Goal: Information Seeking & Learning: Learn about a topic

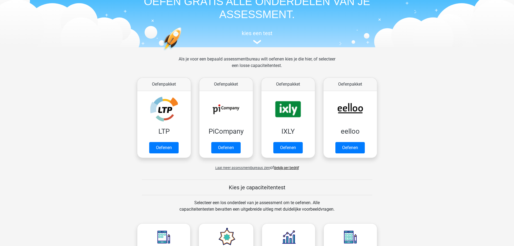
scroll to position [27, 0]
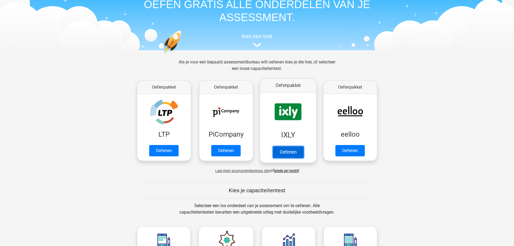
click at [282, 153] on link "Oefenen" at bounding box center [287, 152] width 31 height 12
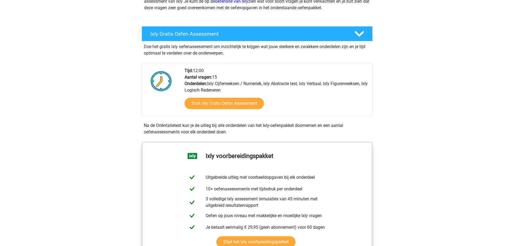
scroll to position [81, 0]
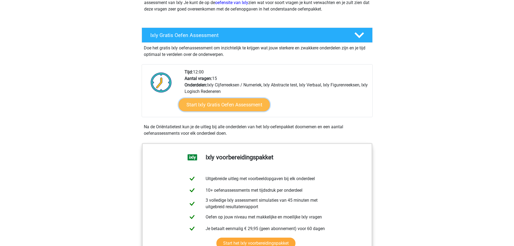
click at [228, 104] on link "Start Ixly Gratis Oefen Assessment" at bounding box center [223, 104] width 91 height 13
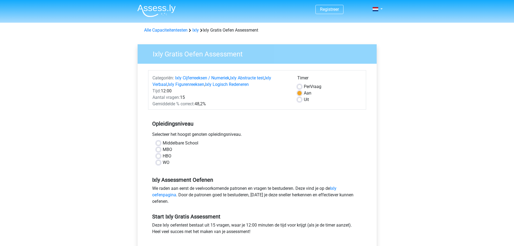
click at [161, 155] on div "HBO" at bounding box center [257, 156] width 202 height 6
click at [163, 155] on label "HBO" at bounding box center [167, 156] width 9 height 6
click at [158, 155] on input "HBO" at bounding box center [158, 155] width 4 height 5
radio input "true"
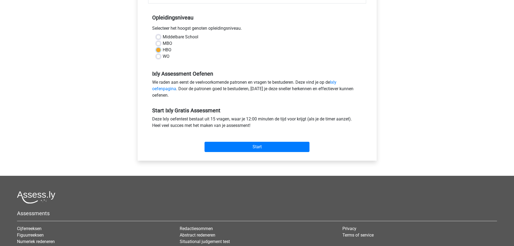
scroll to position [108, 0]
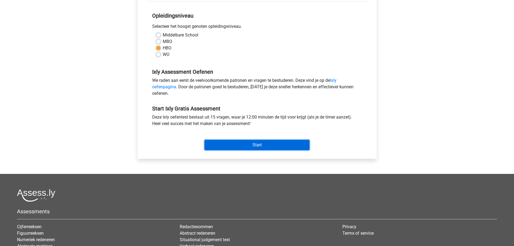
click at [259, 146] on input "Start" at bounding box center [256, 145] width 105 height 10
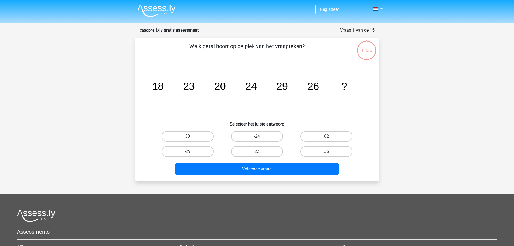
click at [198, 135] on label "30" at bounding box center [187, 136] width 52 height 11
click at [191, 136] on input "30" at bounding box center [189, 138] width 4 height 4
radio input "true"
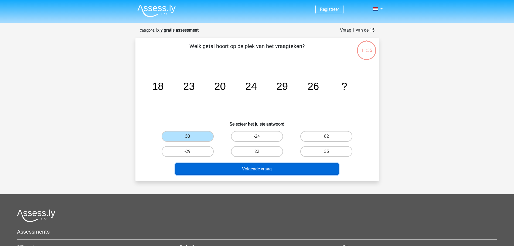
click at [253, 173] on button "Volgende vraag" at bounding box center [256, 168] width 163 height 11
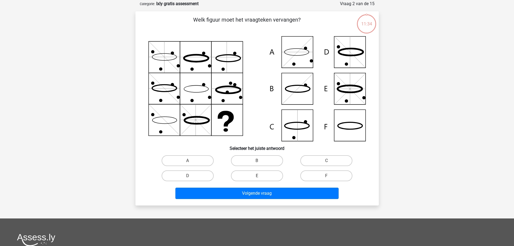
scroll to position [27, 0]
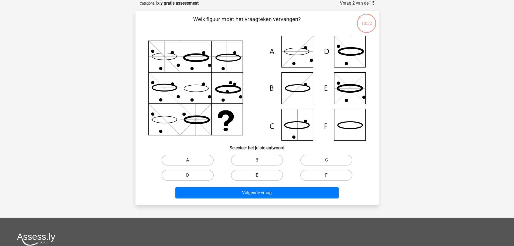
click at [355, 123] on icon at bounding box center [256, 88] width 217 height 105
click at [323, 174] on label "F" at bounding box center [326, 175] width 52 height 11
click at [326, 175] on input "F" at bounding box center [328, 177] width 4 height 4
radio input "true"
click at [349, 127] on icon at bounding box center [256, 88] width 217 height 105
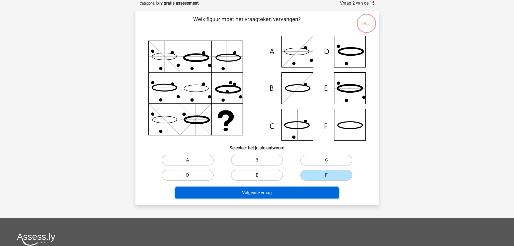
click at [287, 192] on button "Volgende vraag" at bounding box center [256, 192] width 163 height 11
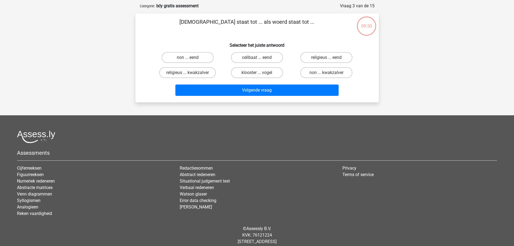
scroll to position [0, 0]
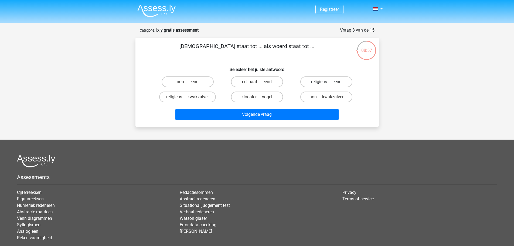
click at [319, 80] on label "religieus ... eend" at bounding box center [326, 81] width 52 height 11
click at [326, 82] on input "religieus ... eend" at bounding box center [328, 84] width 4 height 4
radio input "true"
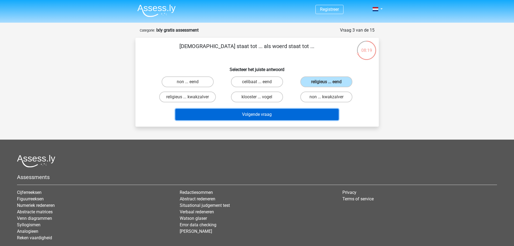
click at [301, 119] on button "Volgende vraag" at bounding box center [256, 114] width 163 height 11
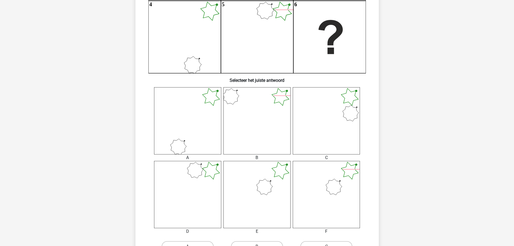
scroll to position [135, 0]
click at [274, 185] on icon at bounding box center [256, 193] width 67 height 67
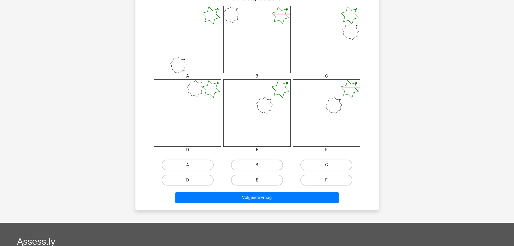
click at [259, 180] on input "E" at bounding box center [259, 182] width 4 height 4
radio input "true"
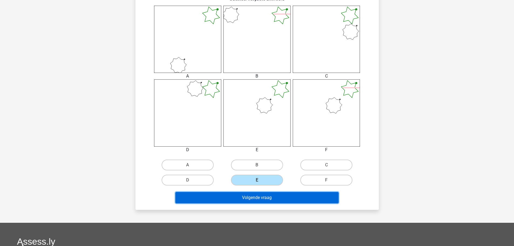
click at [258, 193] on button "Volgende vraag" at bounding box center [256, 197] width 163 height 11
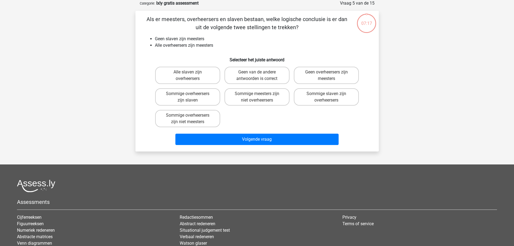
scroll to position [0, 0]
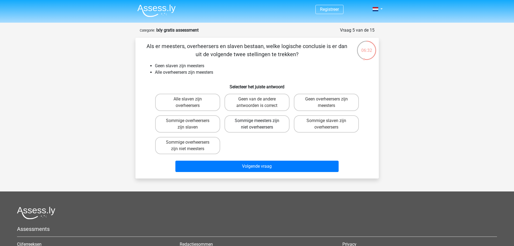
click at [281, 129] on label "Sommige meesters zijn niet overheersers" at bounding box center [256, 123] width 65 height 17
click at [260, 124] on input "Sommige meesters zijn niet overheersers" at bounding box center [259, 123] width 4 height 4
radio input "true"
click at [192, 98] on label "Alle slaven zijn overheersers" at bounding box center [187, 102] width 65 height 17
click at [191, 99] on input "Alle slaven zijn overheersers" at bounding box center [189, 101] width 4 height 4
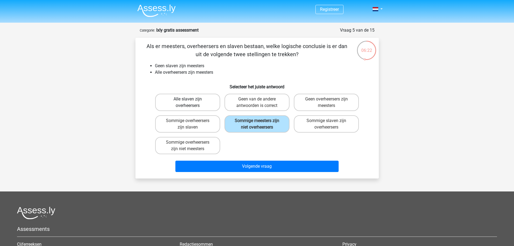
radio input "true"
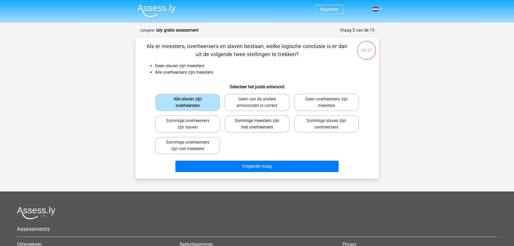
click at [252, 123] on label "Sommige meesters zijn niet overheersers" at bounding box center [256, 123] width 65 height 17
click at [257, 123] on input "Sommige meesters zijn niet overheersers" at bounding box center [259, 123] width 4 height 4
radio input "true"
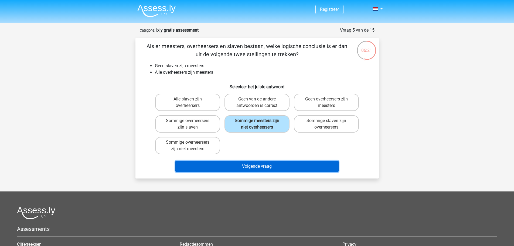
click at [277, 166] on button "Volgende vraag" at bounding box center [256, 165] width 163 height 11
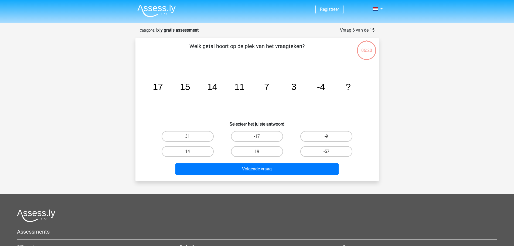
scroll to position [27, 0]
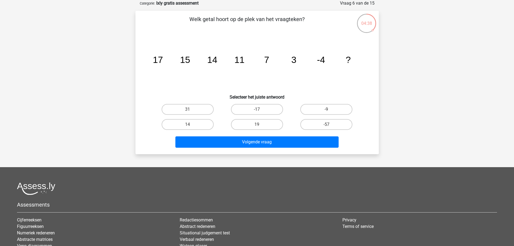
click at [329, 109] on input "-9" at bounding box center [328, 111] width 4 height 4
radio input "true"
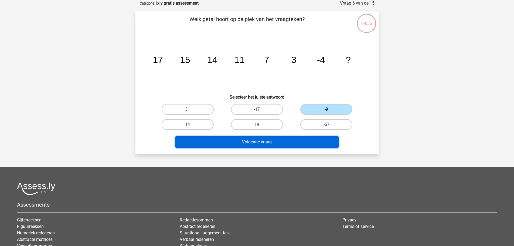
click at [283, 142] on button "Volgende vraag" at bounding box center [256, 141] width 163 height 11
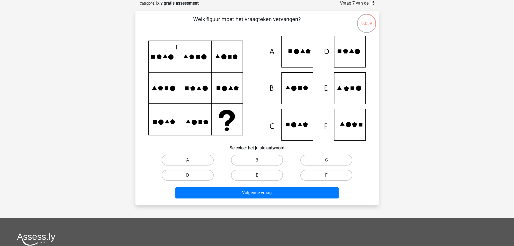
click at [347, 91] on icon at bounding box center [345, 88] width 5 height 5
click at [245, 178] on label "E" at bounding box center [257, 175] width 52 height 11
click at [257, 178] on input "E" at bounding box center [259, 177] width 4 height 4
radio input "true"
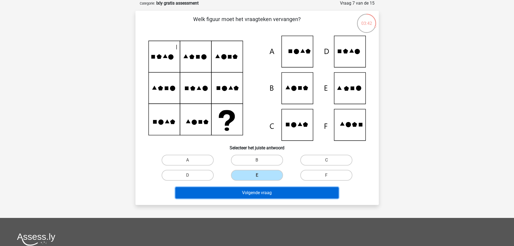
click at [256, 192] on button "Volgende vraag" at bounding box center [256, 192] width 163 height 11
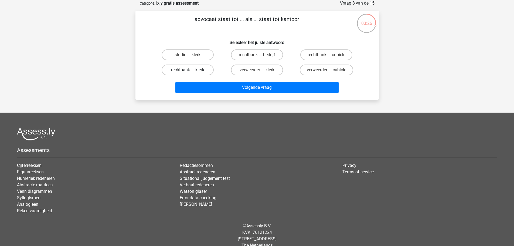
click at [187, 71] on label "rechtbank ... klerk" at bounding box center [187, 69] width 52 height 11
click at [187, 71] on input "rechtbank ... klerk" at bounding box center [189, 72] width 4 height 4
radio input "true"
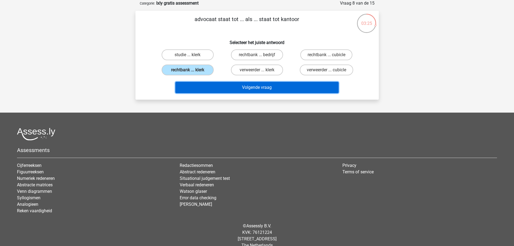
click at [205, 85] on button "Volgende vraag" at bounding box center [256, 87] width 163 height 11
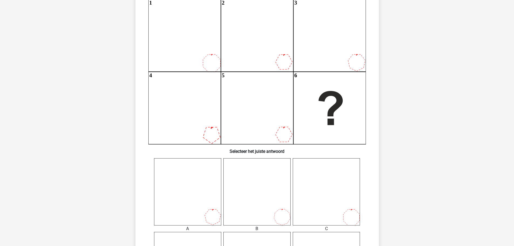
scroll to position [135, 0]
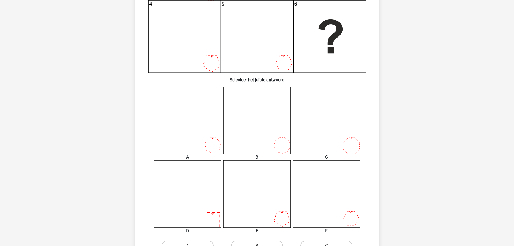
click at [242, 200] on icon at bounding box center [256, 193] width 67 height 67
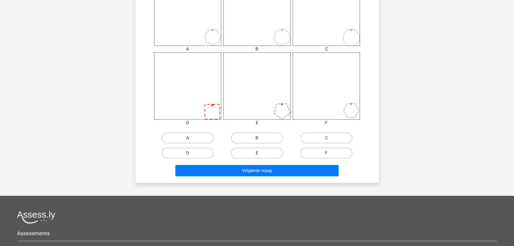
click at [259, 154] on input "E" at bounding box center [259, 155] width 4 height 4
radio input "true"
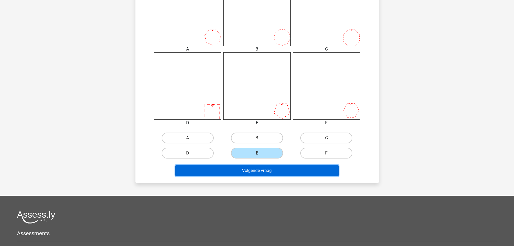
click at [257, 171] on button "Volgende vraag" at bounding box center [256, 170] width 163 height 11
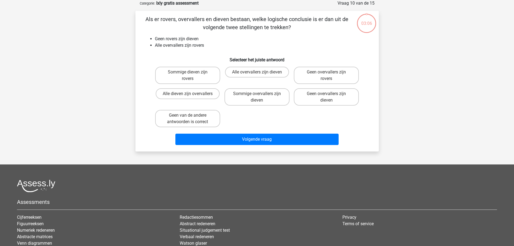
scroll to position [0, 0]
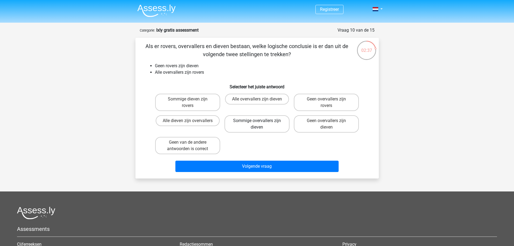
click at [252, 126] on label "Sommige overvallers zijn dieven" at bounding box center [256, 123] width 65 height 17
click at [257, 124] on input "Sommige overvallers zijn dieven" at bounding box center [259, 123] width 4 height 4
radio input "true"
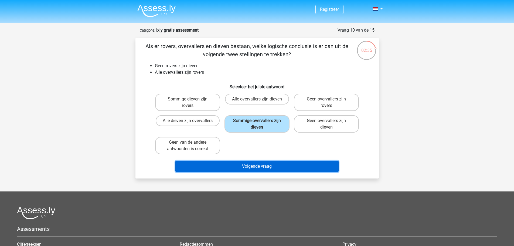
click at [245, 164] on button "Volgende vraag" at bounding box center [256, 165] width 163 height 11
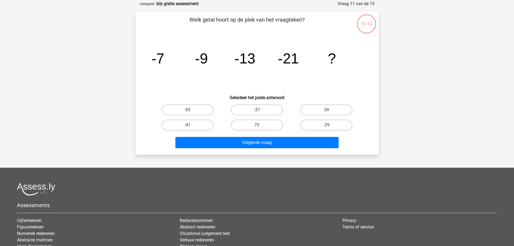
scroll to position [27, 0]
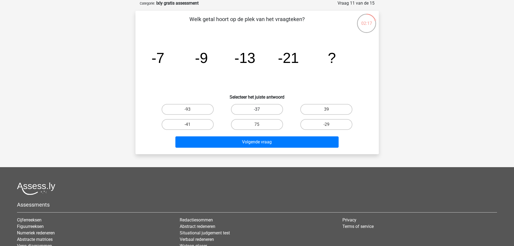
click at [252, 111] on label "-37" at bounding box center [257, 109] width 52 height 11
click at [257, 111] on input "-37" at bounding box center [259, 111] width 4 height 4
radio input "true"
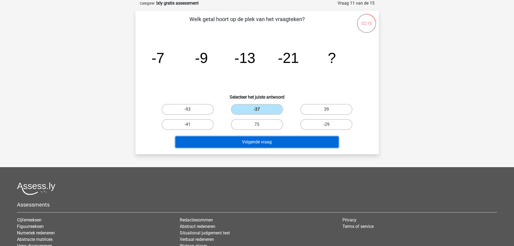
click at [262, 140] on button "Volgende vraag" at bounding box center [256, 141] width 163 height 11
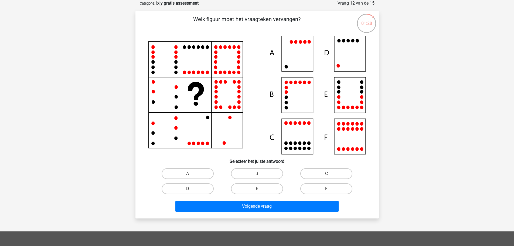
click at [342, 40] on icon at bounding box center [343, 41] width 3 height 4
click at [170, 189] on label "D" at bounding box center [187, 188] width 52 height 11
click at [187, 189] on input "D" at bounding box center [189, 190] width 4 height 4
radio input "true"
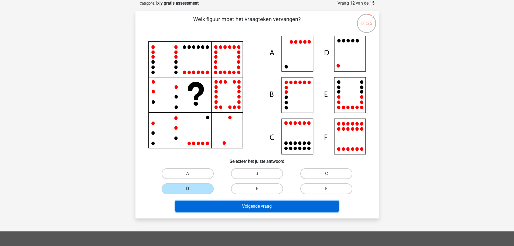
click at [221, 201] on button "Volgende vraag" at bounding box center [256, 205] width 163 height 11
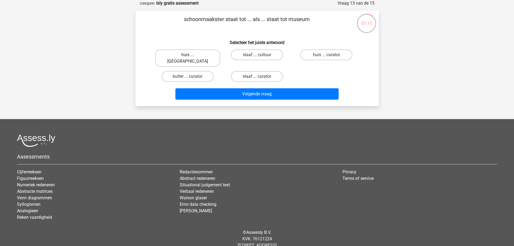
click at [176, 55] on label "huis ... louvre" at bounding box center [187, 57] width 65 height 17
click at [187, 55] on input "huis ... louvre" at bounding box center [189, 57] width 4 height 4
radio input "true"
click at [266, 73] on label "slaaf ... curator" at bounding box center [257, 76] width 52 height 11
click at [260, 76] on input "slaaf ... curator" at bounding box center [259, 78] width 4 height 4
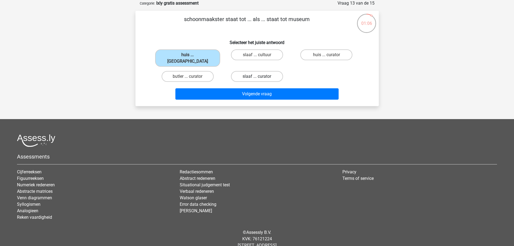
radio input "true"
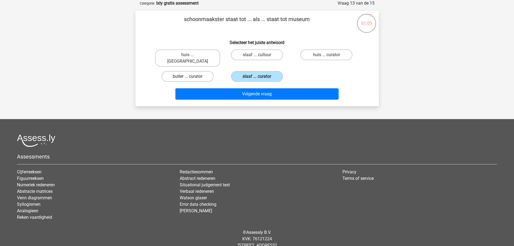
click at [200, 73] on label "butler ... curator" at bounding box center [187, 76] width 52 height 11
click at [191, 76] on input "butler ... curator" at bounding box center [189, 78] width 4 height 4
radio input "true"
click at [310, 59] on label "huis ... curator" at bounding box center [326, 54] width 52 height 11
click at [326, 58] on input "huis ... curator" at bounding box center [328, 57] width 4 height 4
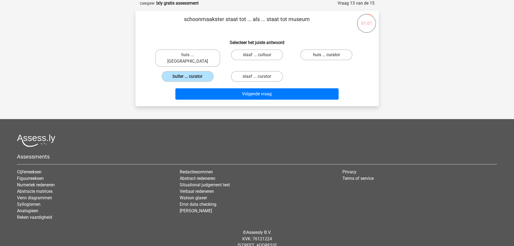
radio input "true"
click at [179, 55] on label "huis ... louvre" at bounding box center [187, 57] width 65 height 17
click at [187, 55] on input "huis ... louvre" at bounding box center [189, 57] width 4 height 4
radio input "true"
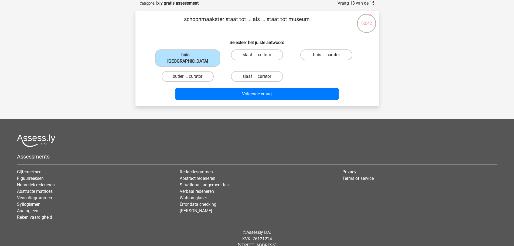
click at [322, 53] on label "huis ... curator" at bounding box center [326, 54] width 52 height 11
click at [326, 55] on input "huis ... curator" at bounding box center [328, 57] width 4 height 4
radio input "true"
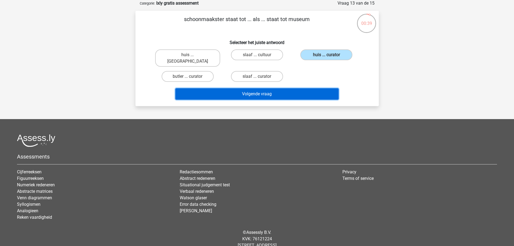
click at [269, 88] on button "Volgende vraag" at bounding box center [256, 93] width 163 height 11
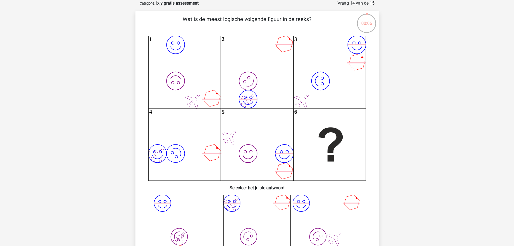
scroll to position [54, 0]
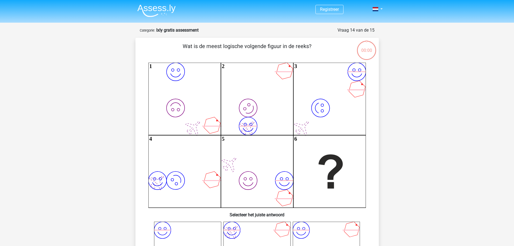
scroll to position [54, 0]
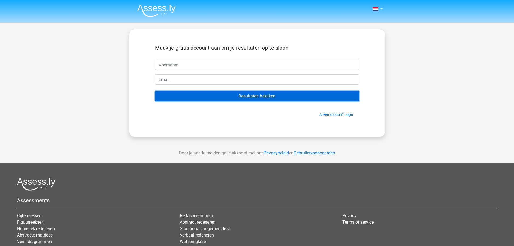
click at [260, 94] on input "Resultaten bekijken" at bounding box center [257, 96] width 204 height 10
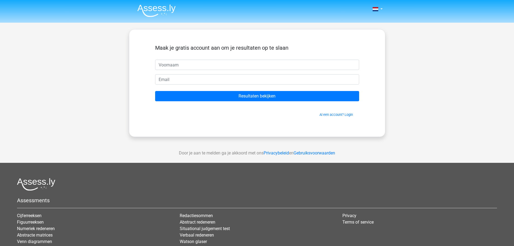
click at [70, 69] on div "Nederlands English" at bounding box center [257, 152] width 514 height 305
